Goal: Task Accomplishment & Management: Use online tool/utility

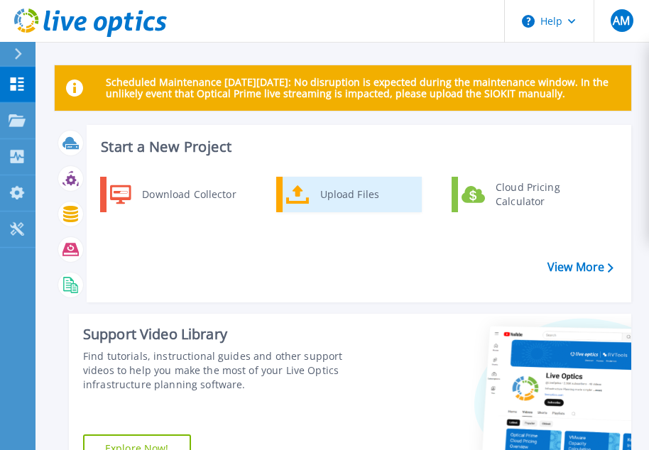
click at [298, 197] on icon at bounding box center [297, 195] width 23 height 21
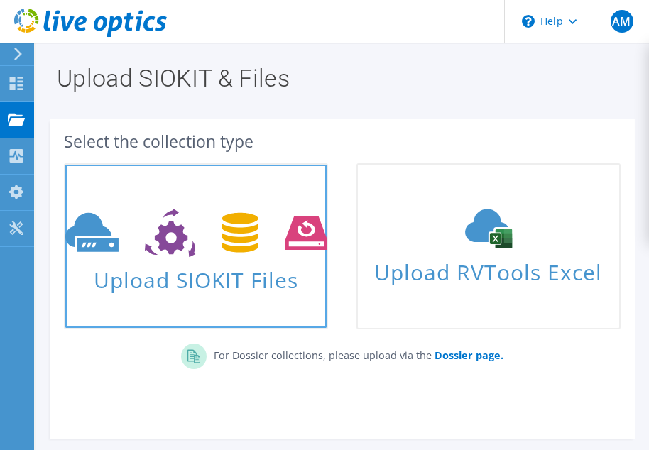
click at [224, 226] on use at bounding box center [196, 233] width 262 height 49
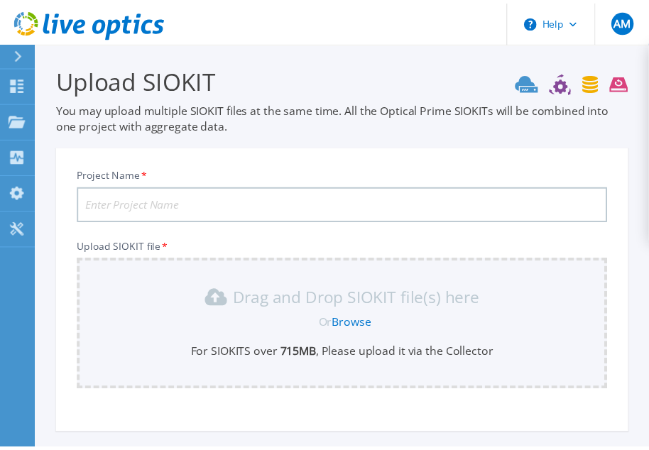
scroll to position [131, 0]
